Goal: Task Accomplishment & Management: Manage account settings

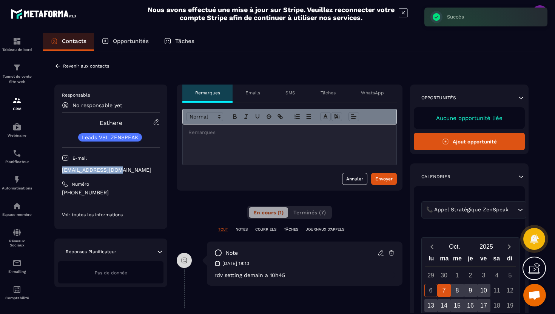
drag, startPoint x: 120, startPoint y: 171, endPoint x: 62, endPoint y: 172, distance: 58.6
click at [62, 172] on p "[EMAIL_ADDRESS][DOMAIN_NAME]" at bounding box center [111, 170] width 98 height 7
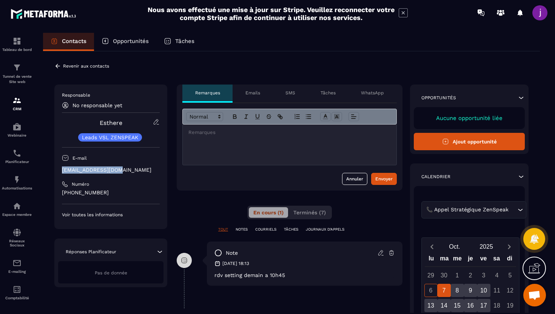
copy p "[EMAIL_ADDRESS][DOMAIN_NAME]"
click at [58, 65] on icon at bounding box center [57, 66] width 7 height 7
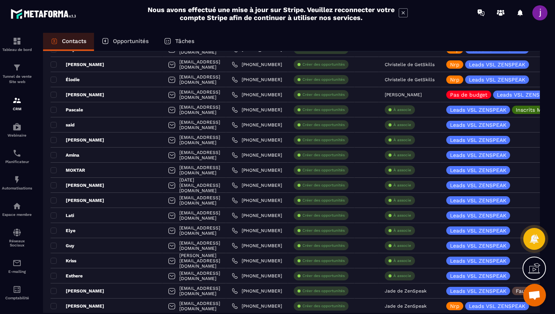
scroll to position [302, 0]
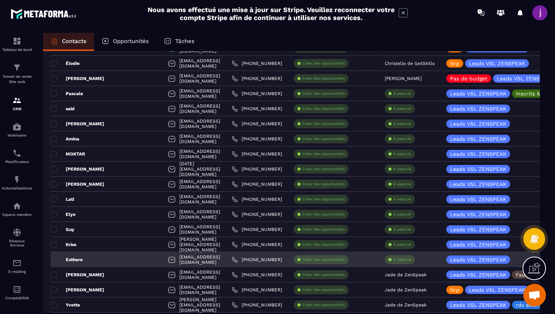
click at [409, 261] on p "À associe" at bounding box center [403, 259] width 18 height 5
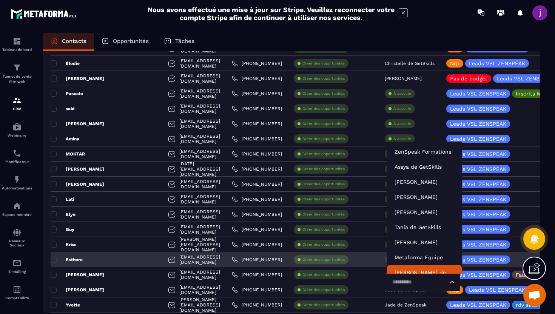
scroll to position [6, 0]
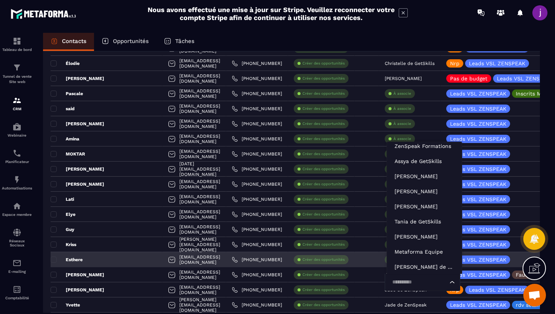
click at [408, 284] on input "Search for option" at bounding box center [419, 282] width 58 height 8
type input "****"
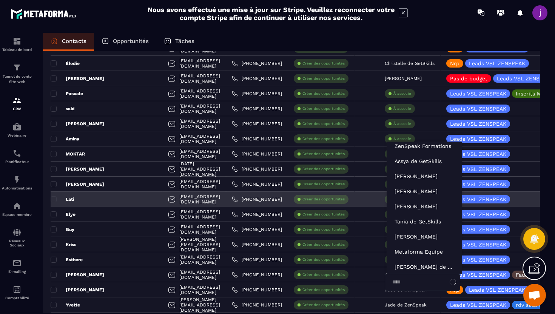
scroll to position [0, 0]
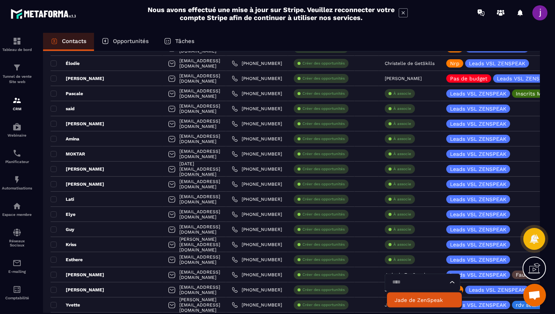
click at [418, 300] on p "Jade de ZenSpeak" at bounding box center [425, 300] width 60 height 8
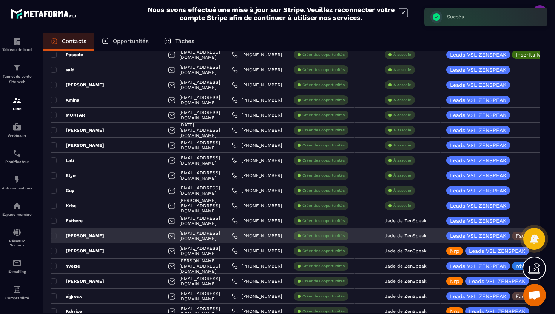
scroll to position [342, 0]
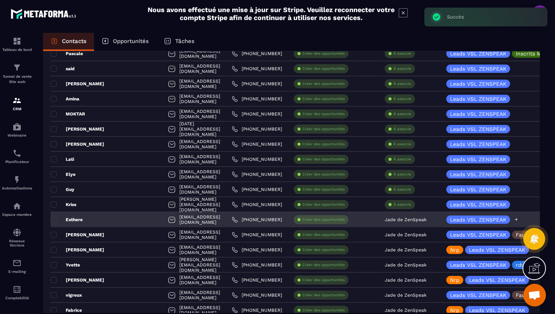
click at [516, 220] on icon at bounding box center [516, 219] width 5 height 5
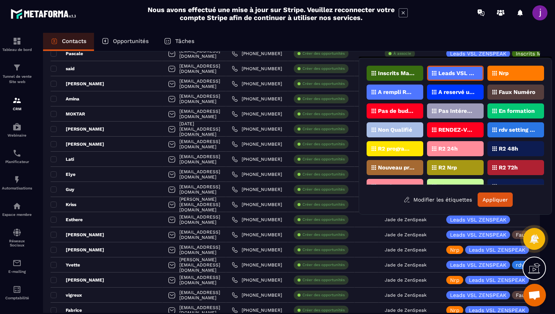
scroll to position [15, 0]
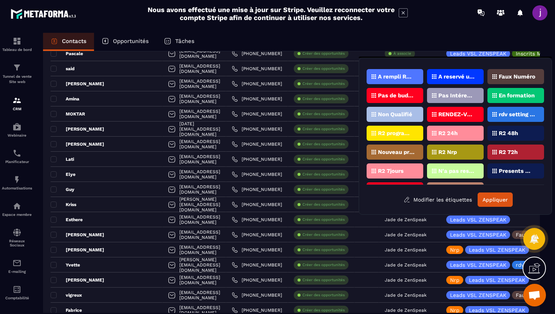
click at [511, 120] on div "rdv setting posé" at bounding box center [516, 114] width 57 height 15
click at [498, 200] on button "Appliquer" at bounding box center [495, 200] width 35 height 14
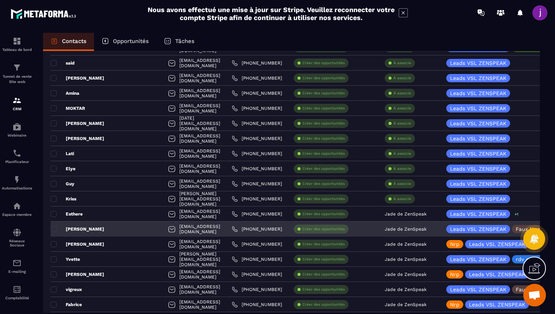
scroll to position [349, 0]
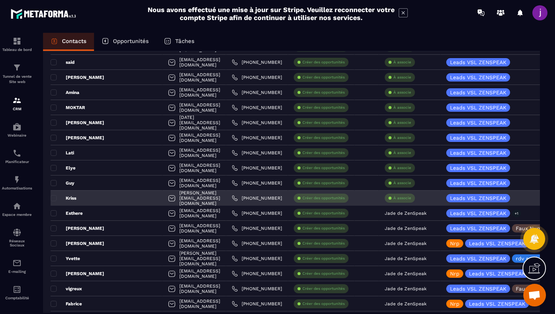
click at [112, 197] on div "Kriss" at bounding box center [107, 198] width 112 height 15
